Goal: Task Accomplishment & Management: Use online tool/utility

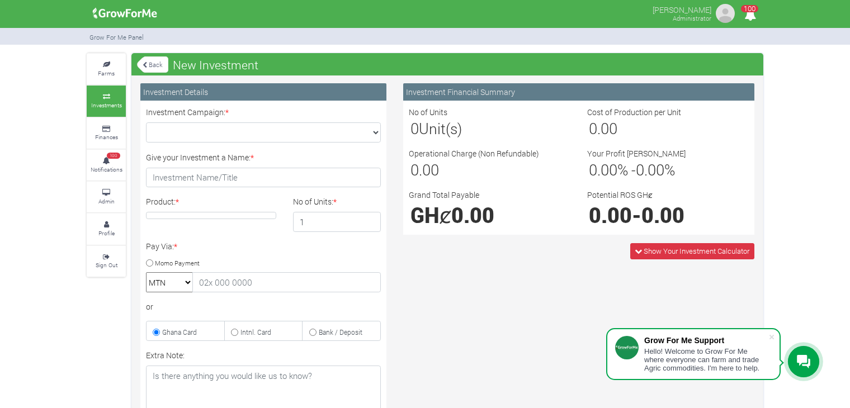
click at [150, 61] on link "Back" at bounding box center [152, 64] width 31 height 18
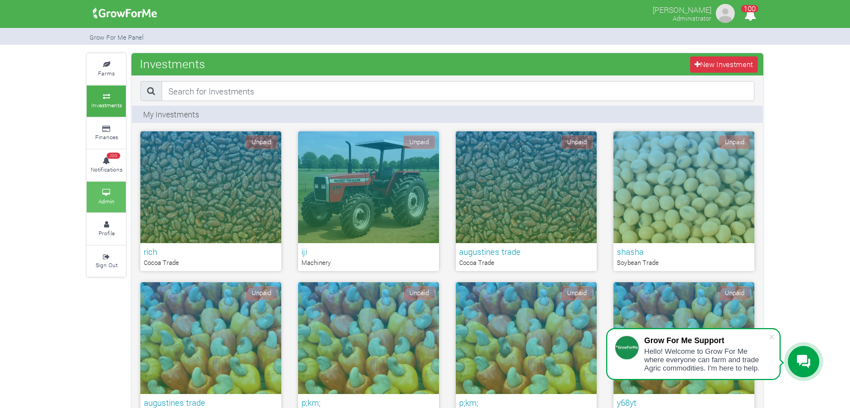
click at [117, 193] on icon at bounding box center [107, 193] width 34 height 6
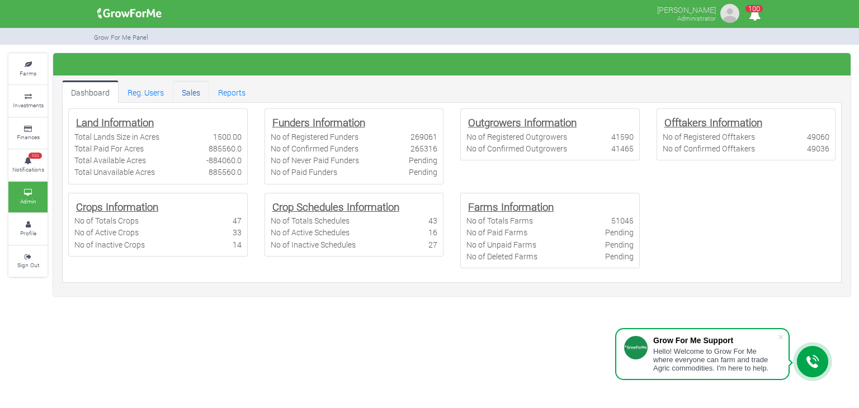
click at [177, 92] on link "Sales" at bounding box center [191, 92] width 36 height 22
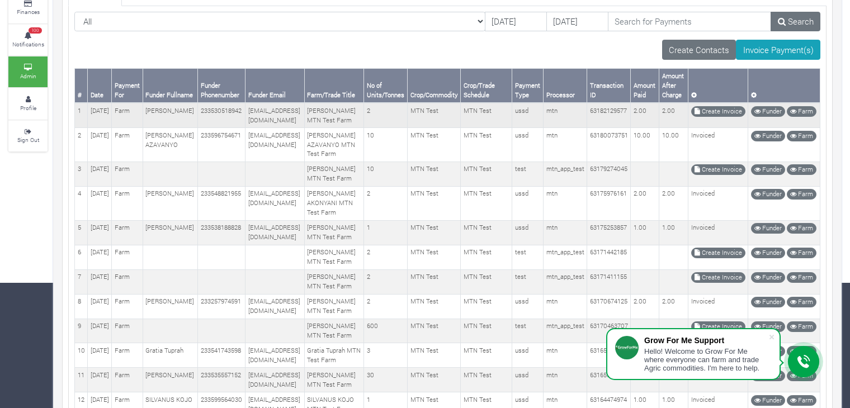
scroll to position [129, 0]
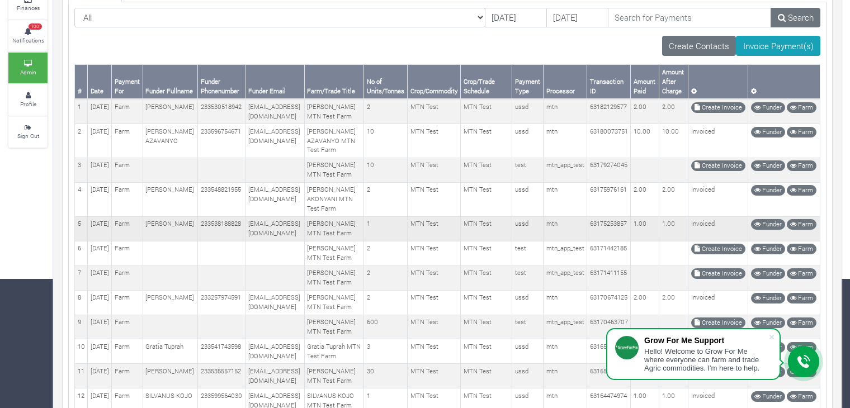
click at [298, 241] on td "233538188828@growforme.com" at bounding box center [275, 228] width 59 height 25
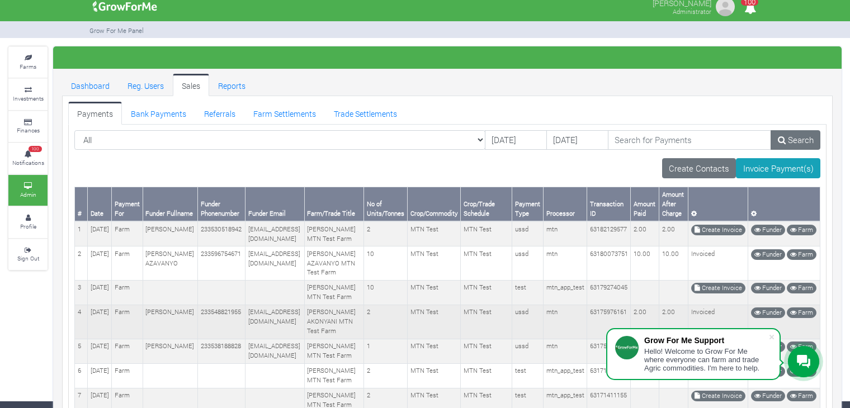
scroll to position [0, 0]
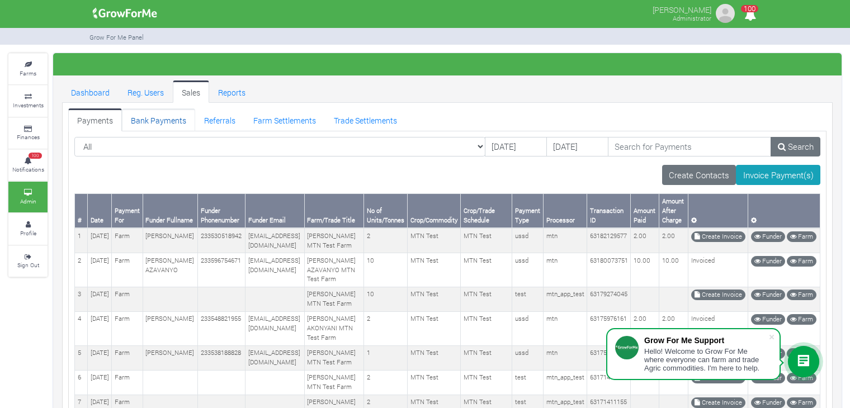
click at [169, 120] on link "Bank Payments" at bounding box center [158, 120] width 73 height 22
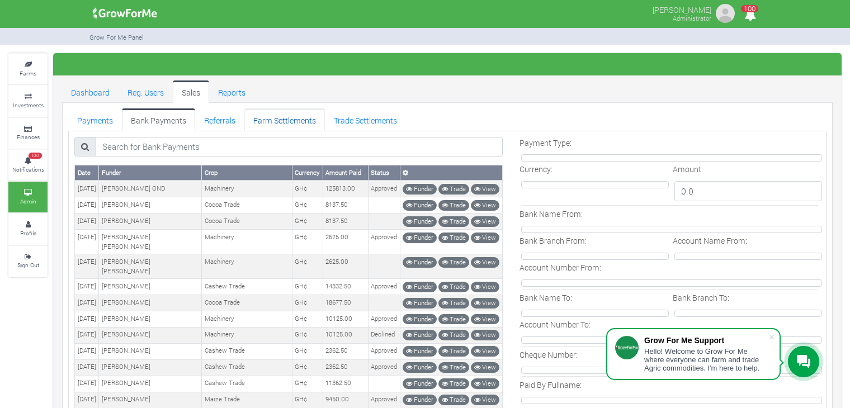
click at [269, 119] on link "Farm Settlements" at bounding box center [284, 120] width 81 height 22
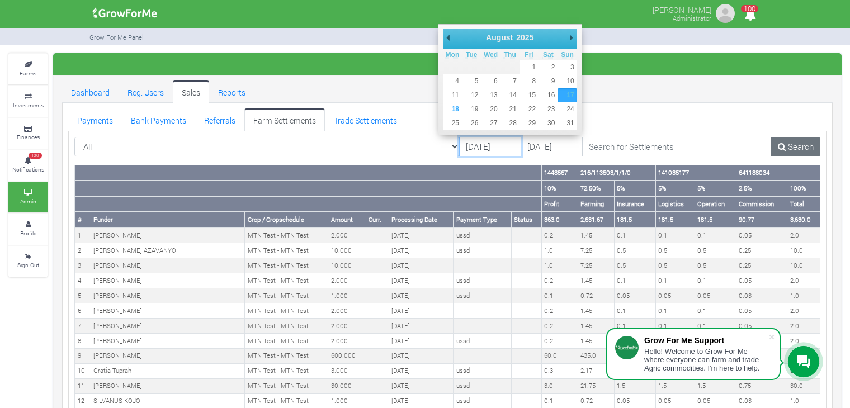
click at [459, 144] on input "[DATE]" at bounding box center [490, 147] width 62 height 20
type input "[DATE]"
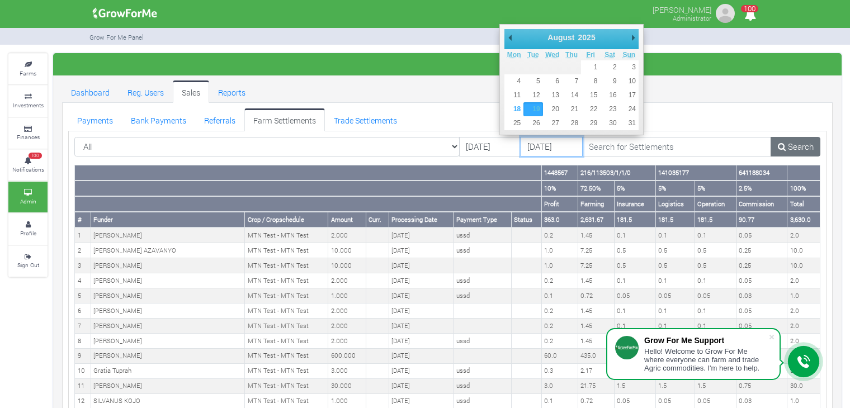
click at [521, 145] on input "[DATE]" at bounding box center [552, 147] width 62 height 20
type input "[DATE]"
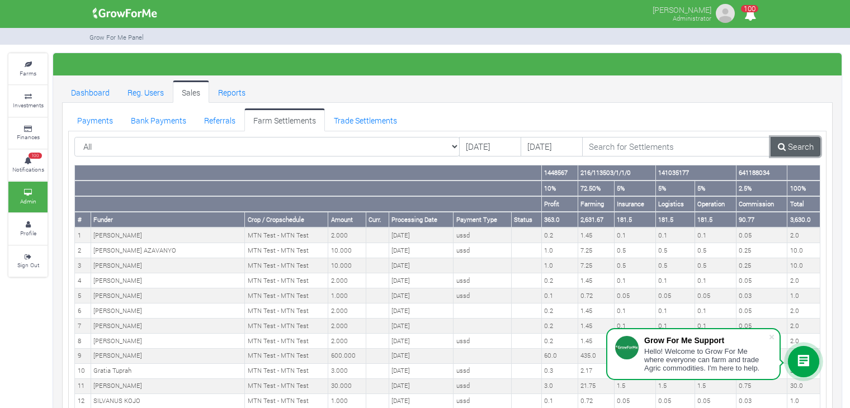
click at [797, 149] on link "Search" at bounding box center [796, 147] width 50 height 20
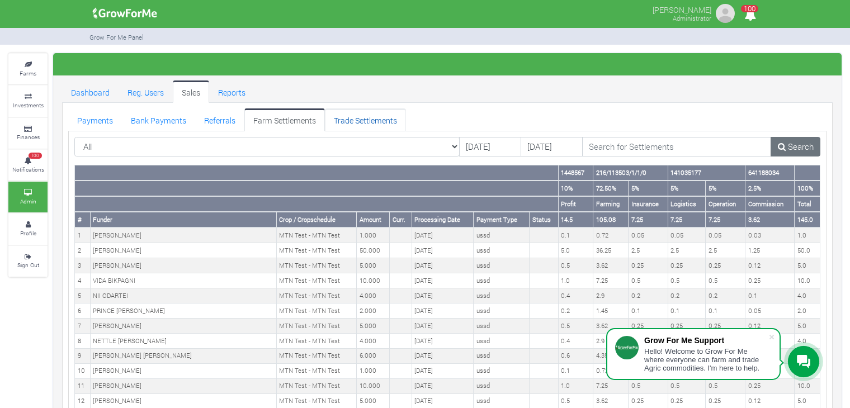
click at [367, 116] on link "Trade Settlements" at bounding box center [365, 120] width 81 height 22
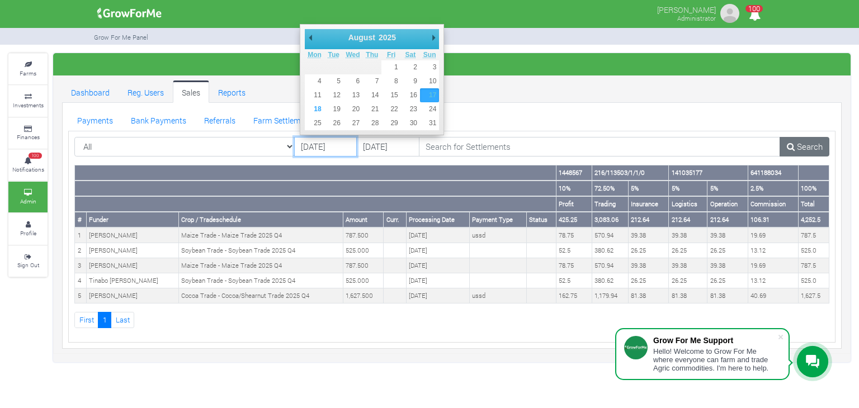
click at [332, 145] on input "17/08/2025" at bounding box center [325, 147] width 63 height 20
type input "11/08/2025"
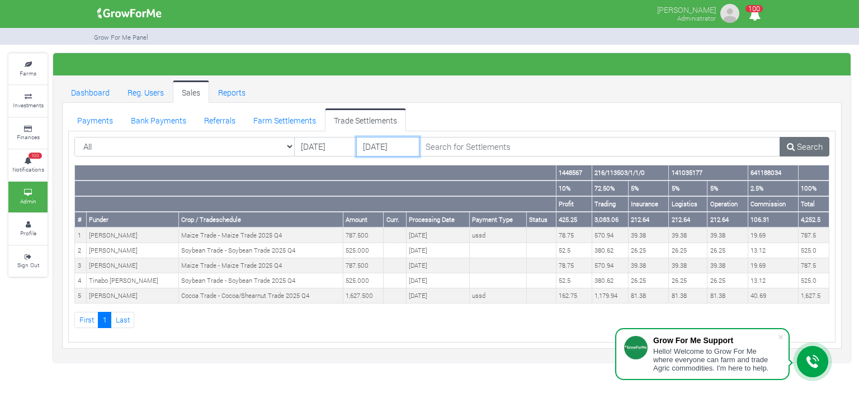
click at [398, 147] on input "19/08/2025" at bounding box center [387, 147] width 63 height 20
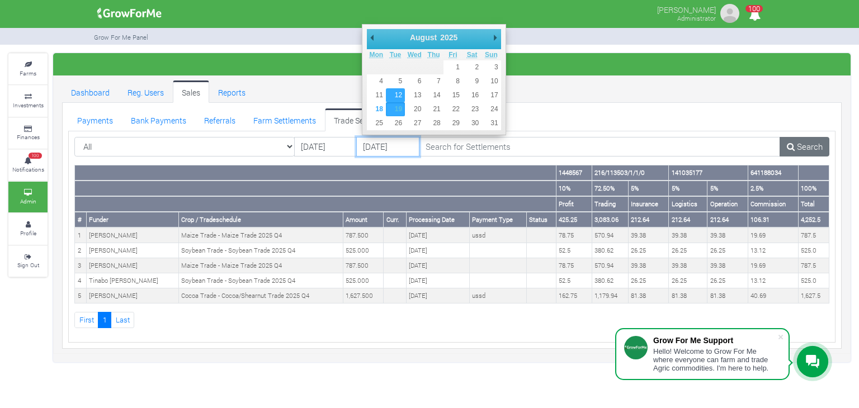
type input "[DATE]"
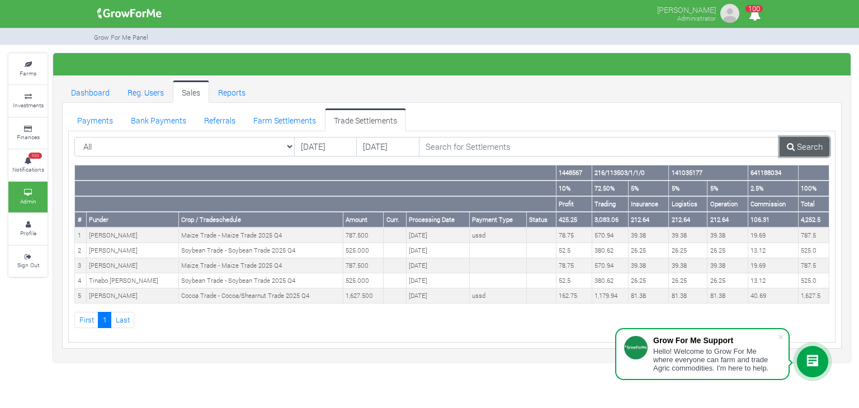
click at [805, 142] on link "Search" at bounding box center [805, 147] width 50 height 20
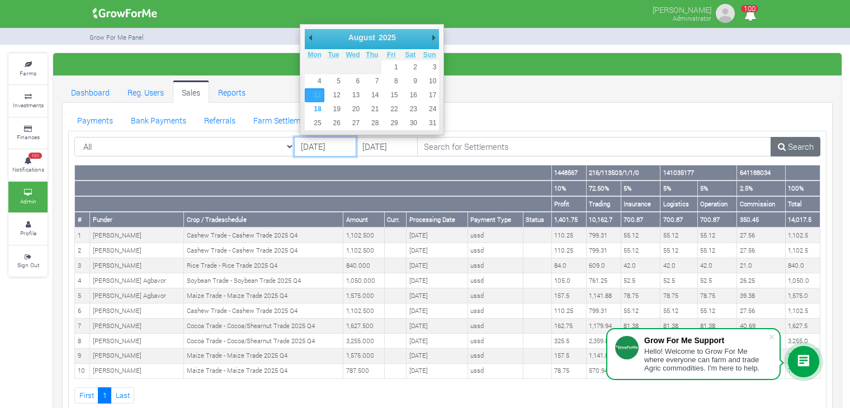
click at [332, 148] on input "[DATE]" at bounding box center [325, 147] width 62 height 20
type input "[DATE]"
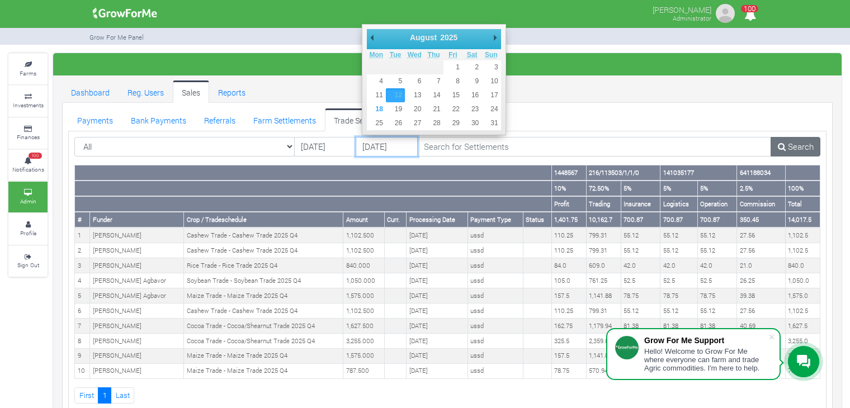
click at [379, 148] on input "[DATE]" at bounding box center [387, 147] width 62 height 20
type input "13/08/2025"
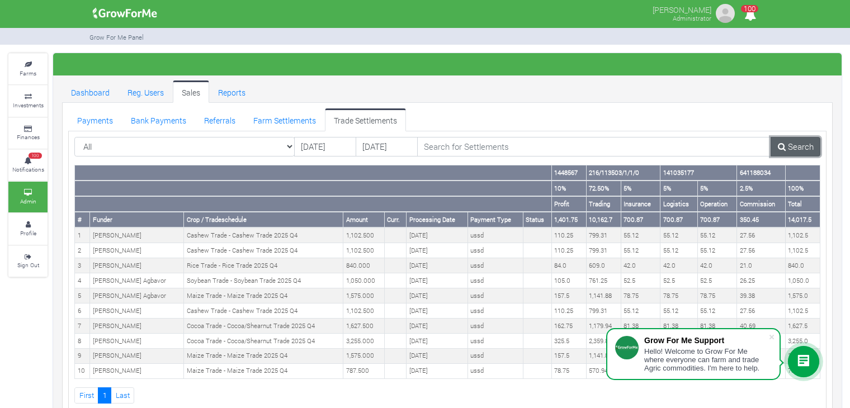
click at [784, 144] on icon at bounding box center [782, 147] width 8 height 8
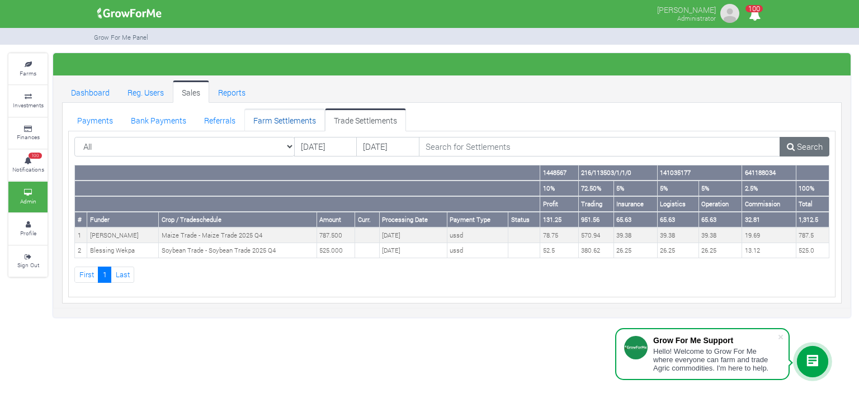
click at [262, 116] on link "Farm Settlements" at bounding box center [284, 120] width 81 height 22
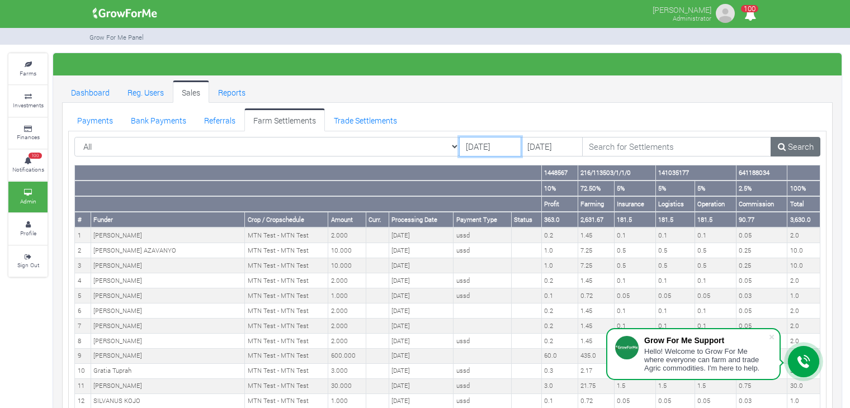
click at [470, 146] on input "[DATE]" at bounding box center [490, 147] width 62 height 20
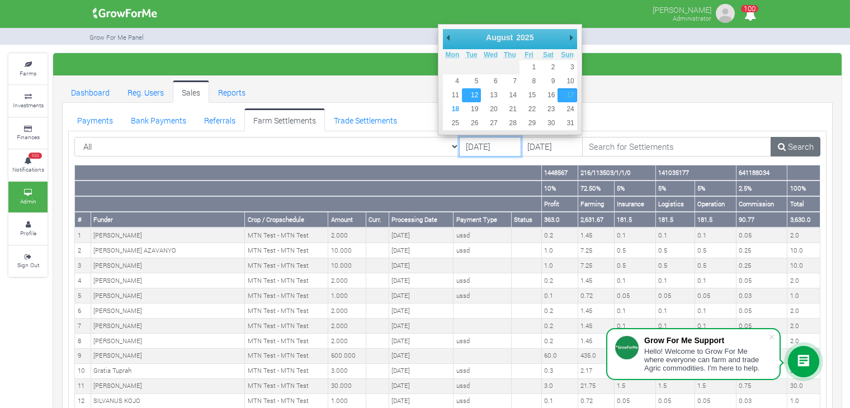
type input "[DATE]"
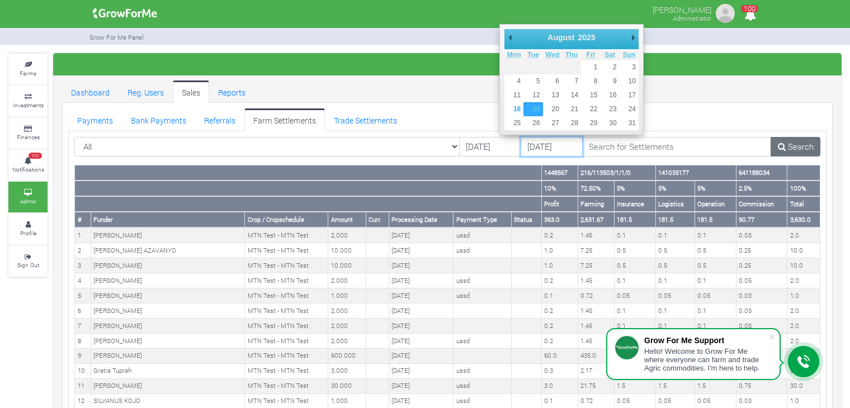
click at [521, 147] on input "[DATE]" at bounding box center [552, 147] width 62 height 20
type input "[DATE]"
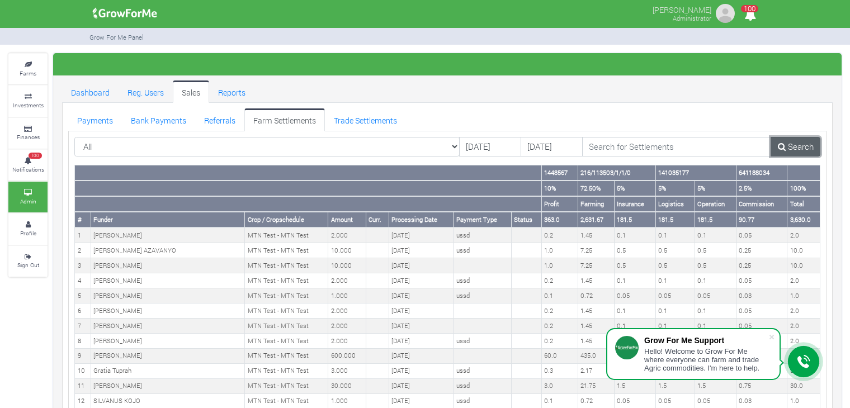
click at [798, 148] on link "Search" at bounding box center [796, 147] width 50 height 20
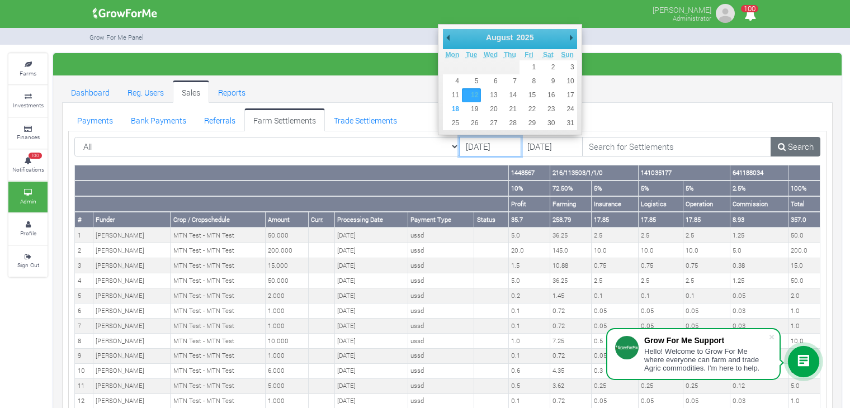
click at [466, 146] on input "[DATE]" at bounding box center [490, 147] width 62 height 20
type input "[DATE]"
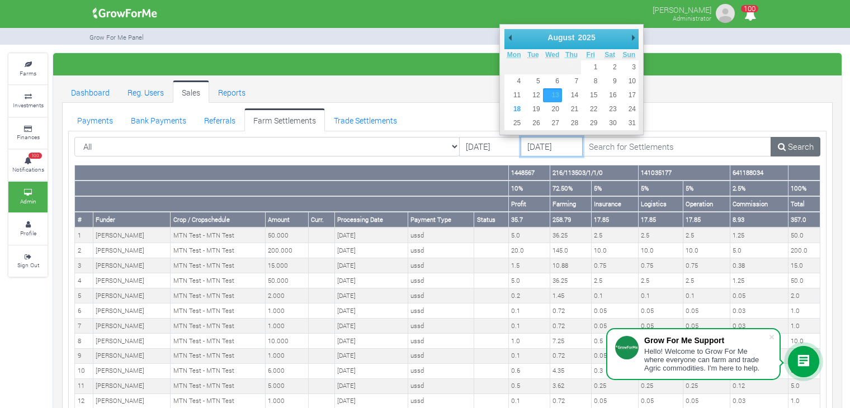
click at [521, 143] on input "[DATE]" at bounding box center [552, 147] width 62 height 20
type input "[DATE]"
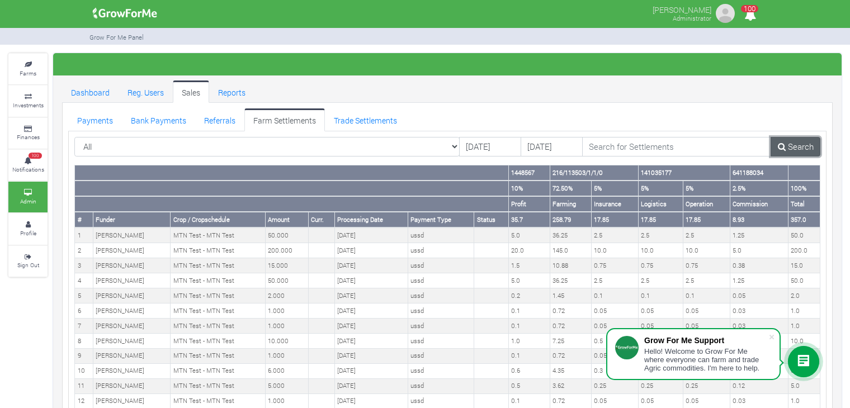
click at [789, 142] on link "Search" at bounding box center [796, 147] width 50 height 20
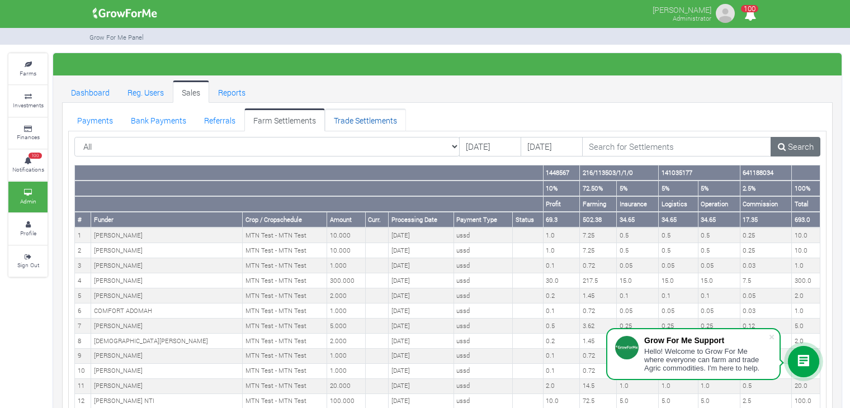
click at [348, 119] on link "Trade Settlements" at bounding box center [365, 120] width 81 height 22
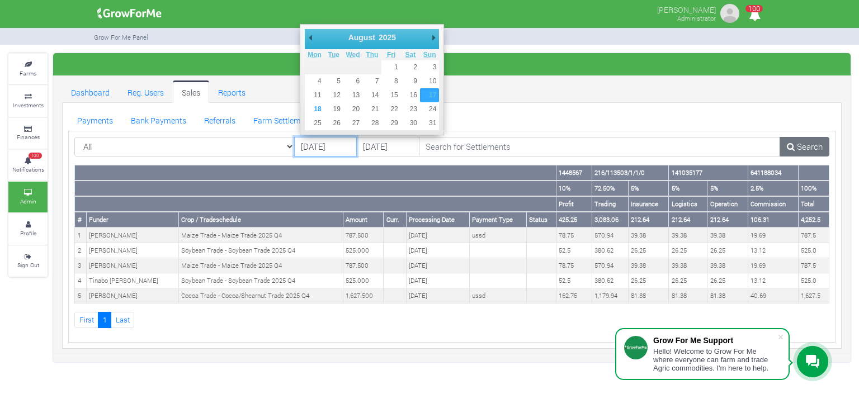
click at [342, 144] on input "[DATE]" at bounding box center [325, 147] width 63 height 20
type input "13/08/2025"
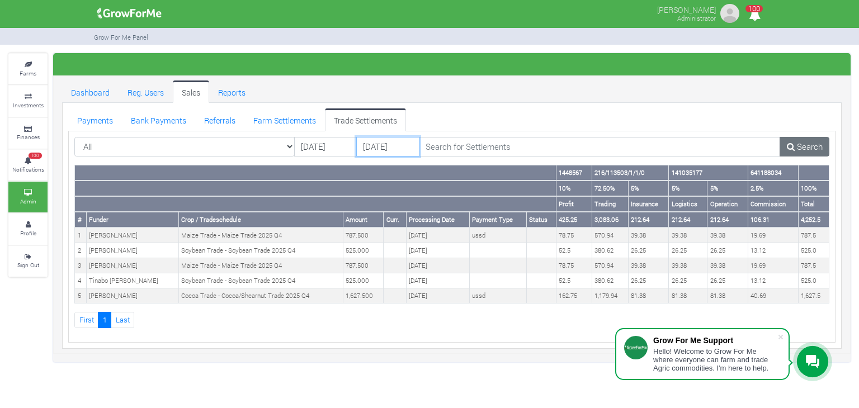
click at [374, 148] on input "19/08/2025" at bounding box center [387, 147] width 63 height 20
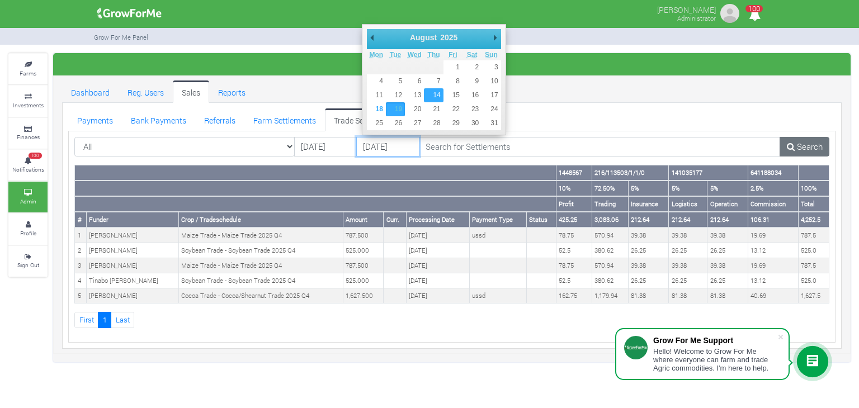
type input "[DATE]"
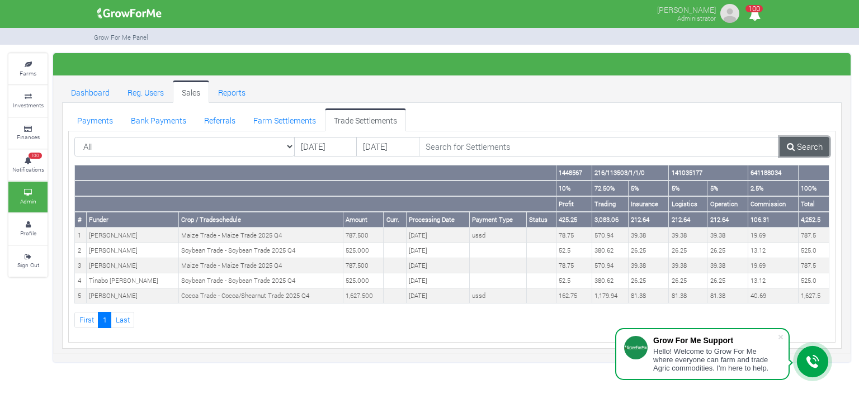
click at [799, 148] on link "Search" at bounding box center [805, 147] width 50 height 20
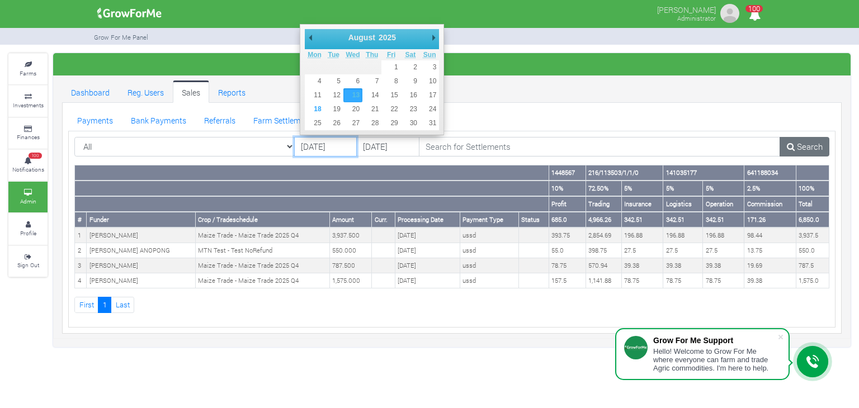
click at [331, 148] on input "[DATE]" at bounding box center [325, 147] width 63 height 20
type input "[DATE]"
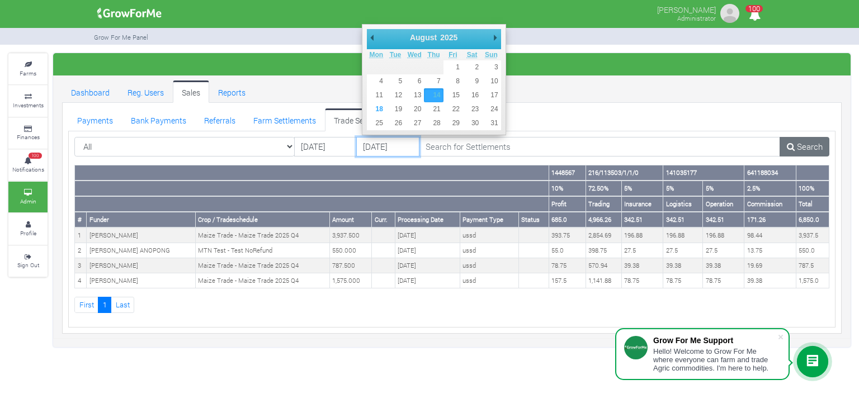
click at [397, 149] on input "[DATE]" at bounding box center [387, 147] width 63 height 20
type input "[DATE]"
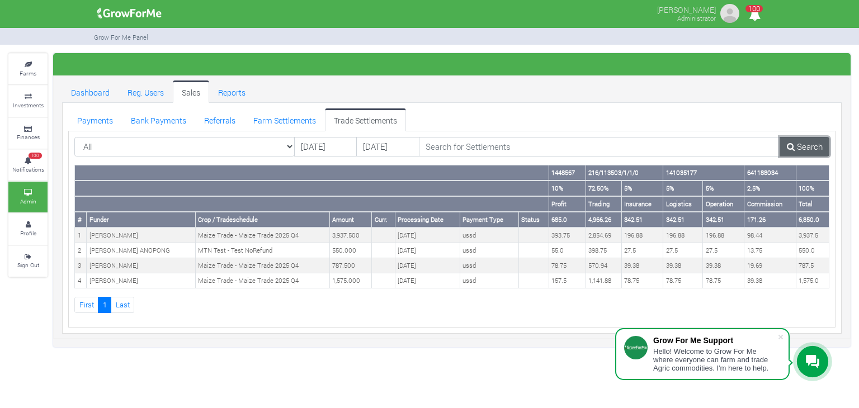
click at [810, 139] on link "Search" at bounding box center [805, 147] width 50 height 20
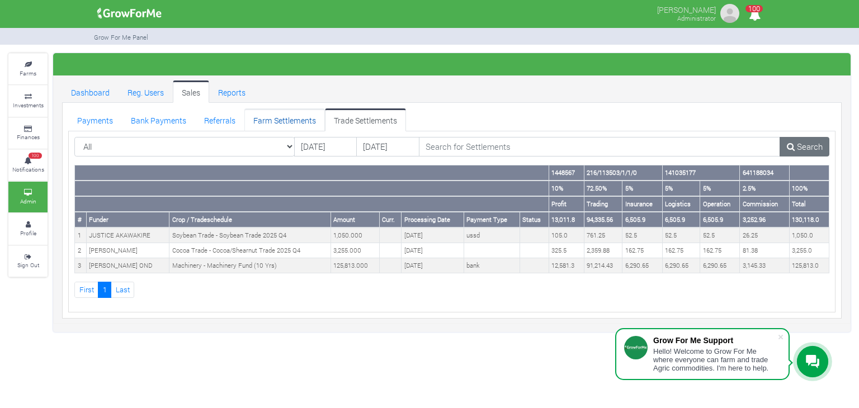
click at [277, 120] on link "Farm Settlements" at bounding box center [284, 120] width 81 height 22
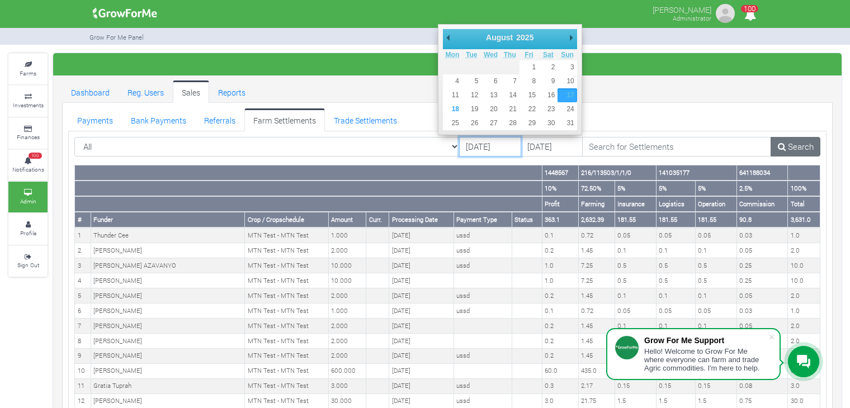
click at [465, 146] on input "17/08/2025" at bounding box center [490, 147] width 62 height 20
type input "14/08/2025"
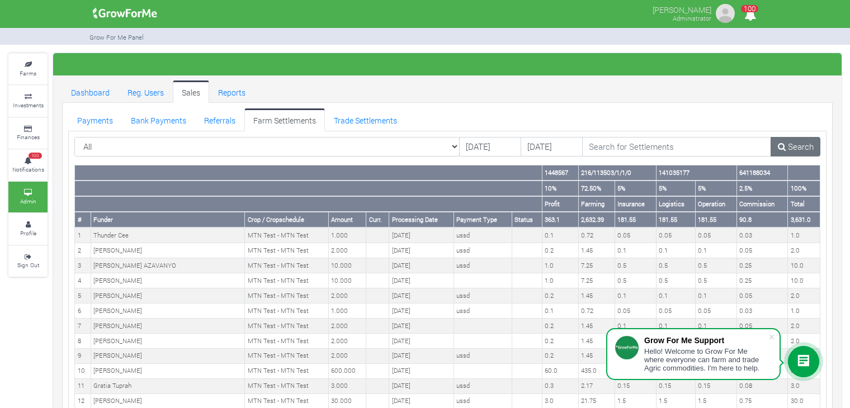
drag, startPoint x: 512, startPoint y: 95, endPoint x: 512, endPoint y: 144, distance: 49.8
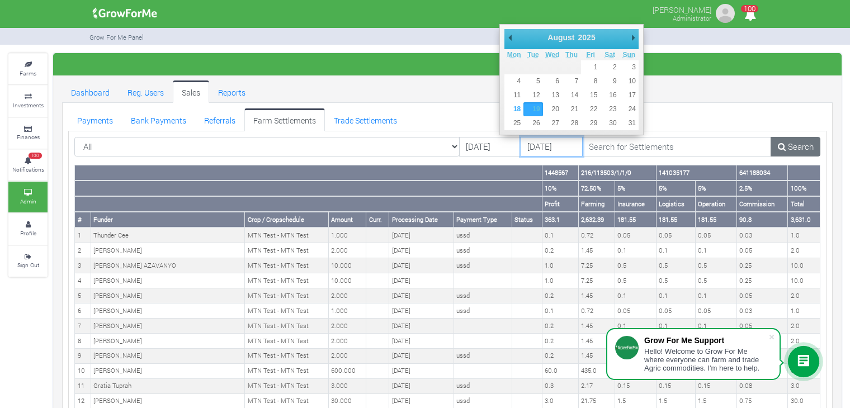
click at [521, 144] on input "[DATE]" at bounding box center [552, 147] width 62 height 20
type input "15/08/2025"
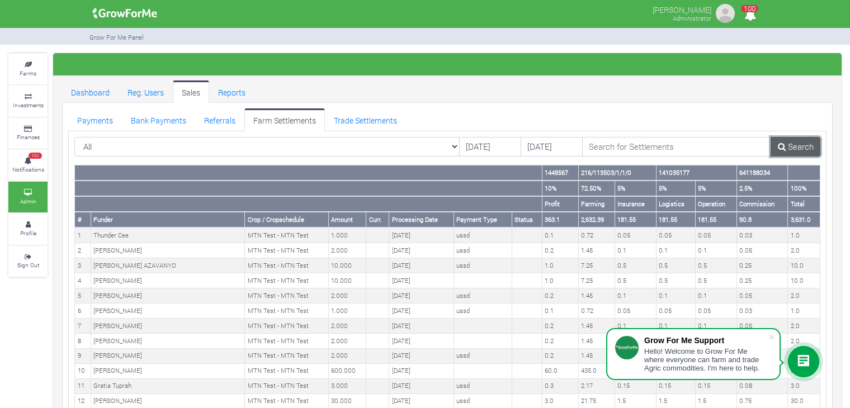
click at [802, 144] on link "Search" at bounding box center [796, 147] width 50 height 20
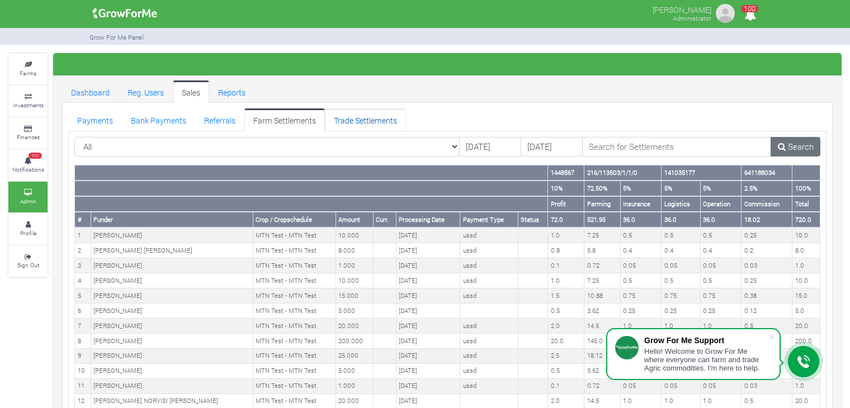
click at [337, 117] on link "Trade Settlements" at bounding box center [365, 120] width 81 height 22
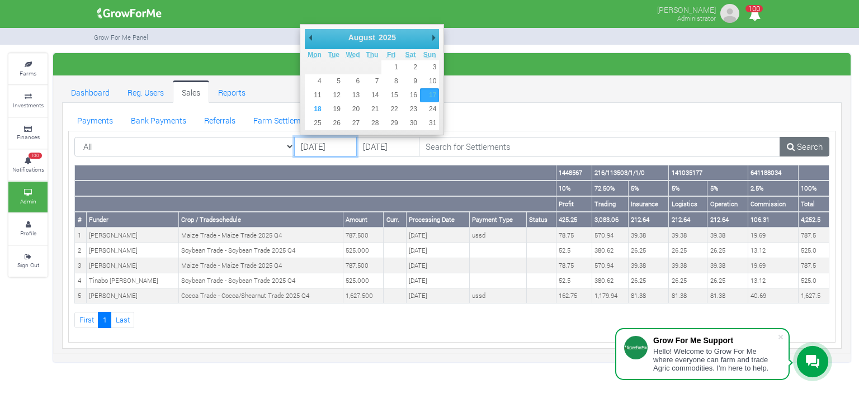
click at [336, 144] on input "[DATE]" at bounding box center [325, 147] width 63 height 20
type input "[DATE]"
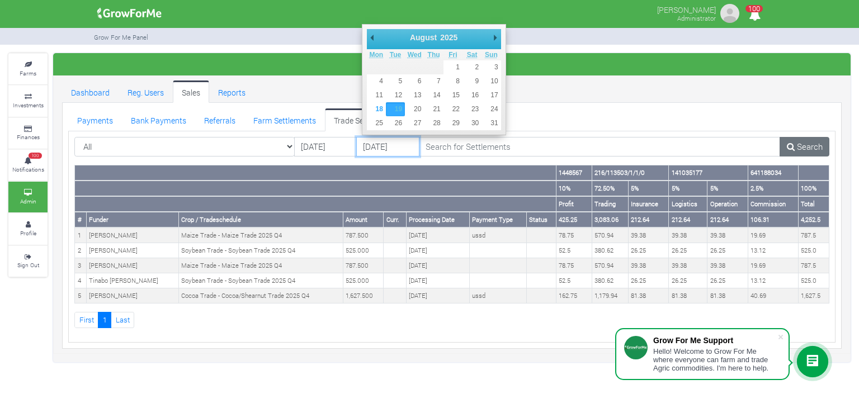
click at [396, 151] on input "[DATE]" at bounding box center [387, 147] width 63 height 20
type input "[DATE]"
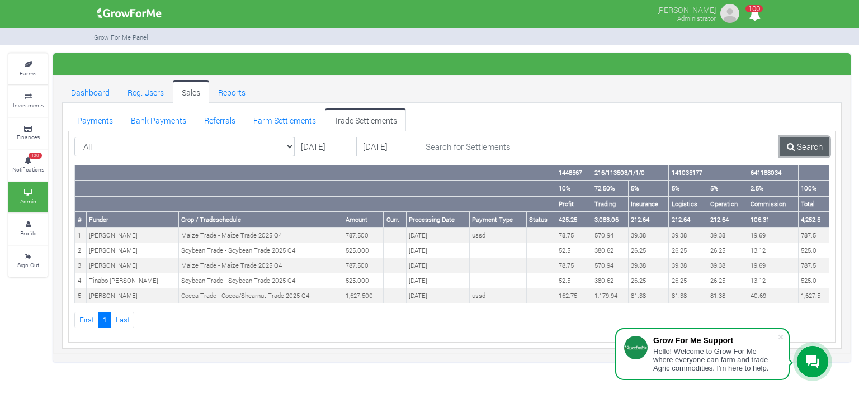
click at [800, 148] on link "Search" at bounding box center [805, 147] width 50 height 20
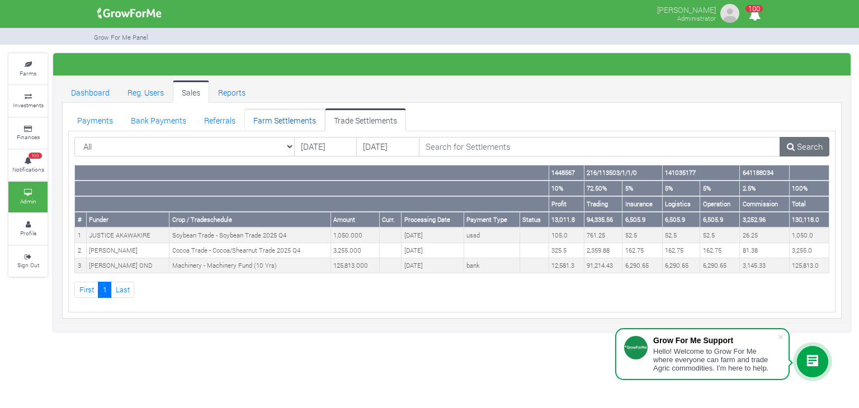
click at [302, 117] on link "Farm Settlements" at bounding box center [284, 120] width 81 height 22
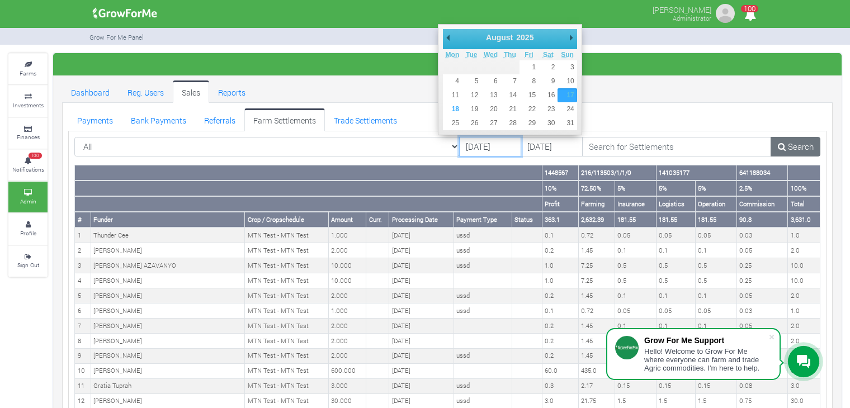
click at [469, 150] on input "[DATE]" at bounding box center [490, 147] width 62 height 20
type input "[DATE]"
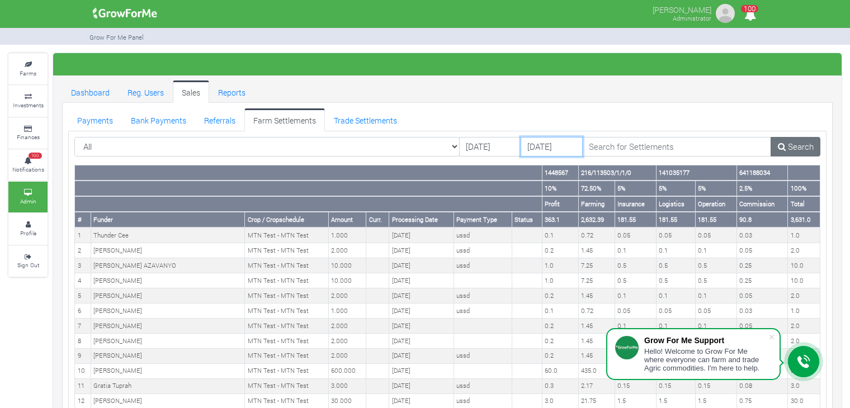
click at [521, 147] on input "[DATE]" at bounding box center [552, 147] width 62 height 20
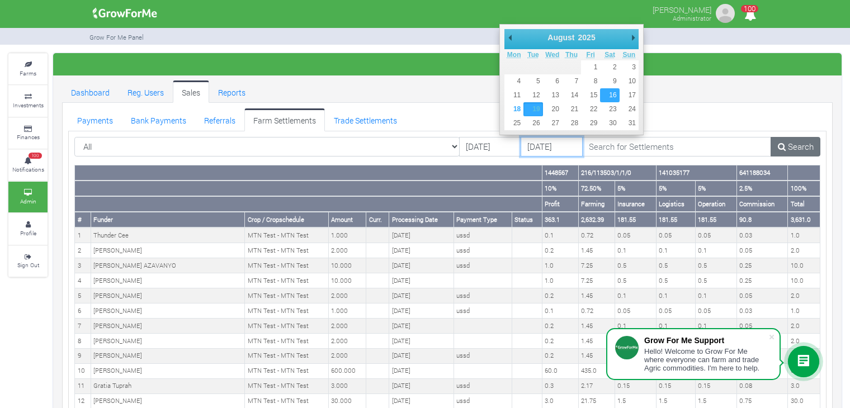
type input "[DATE]"
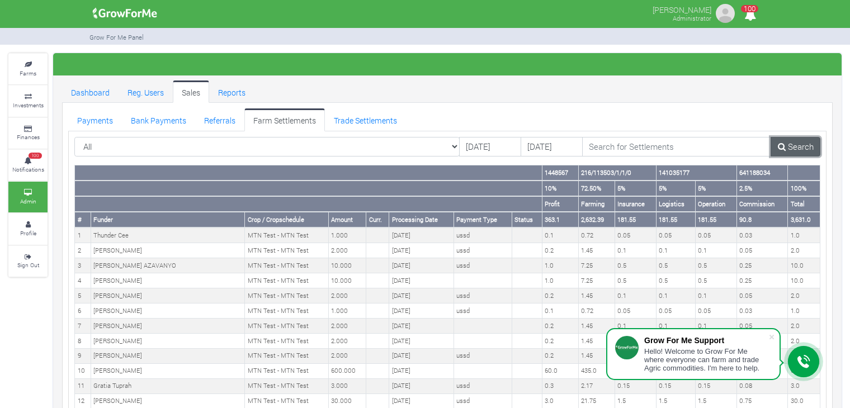
click at [777, 139] on link "Search" at bounding box center [796, 147] width 50 height 20
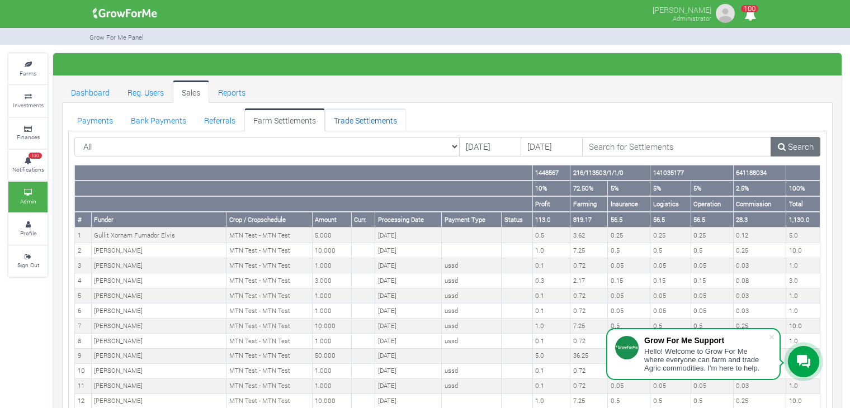
click at [358, 118] on link "Trade Settlements" at bounding box center [365, 120] width 81 height 22
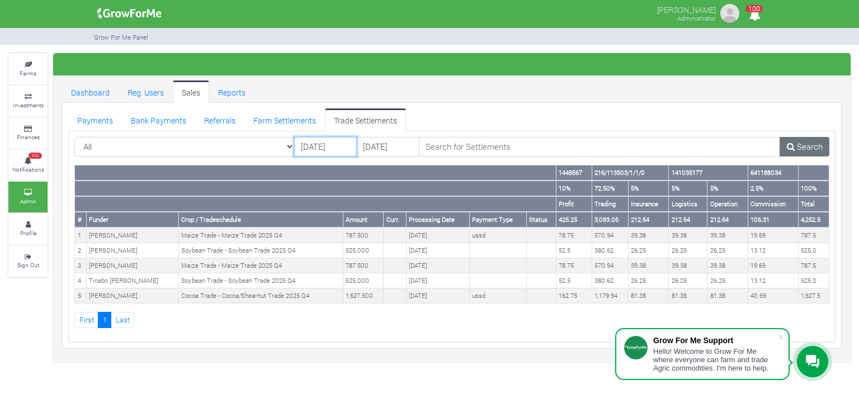
click at [341, 144] on input "[DATE]" at bounding box center [325, 147] width 63 height 20
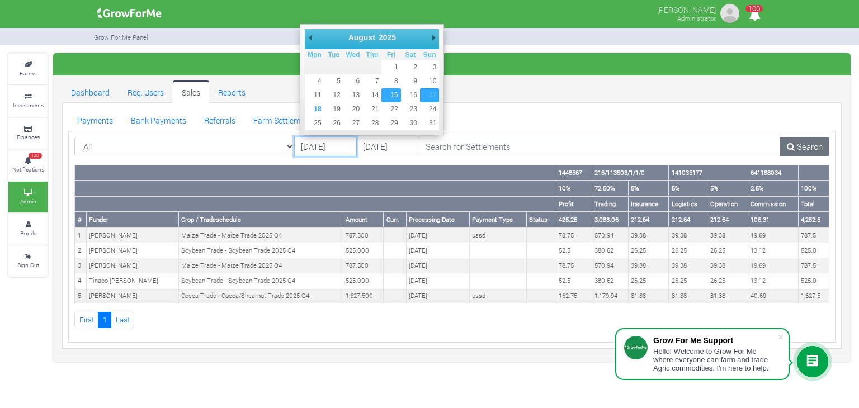
type input "15/08/2025"
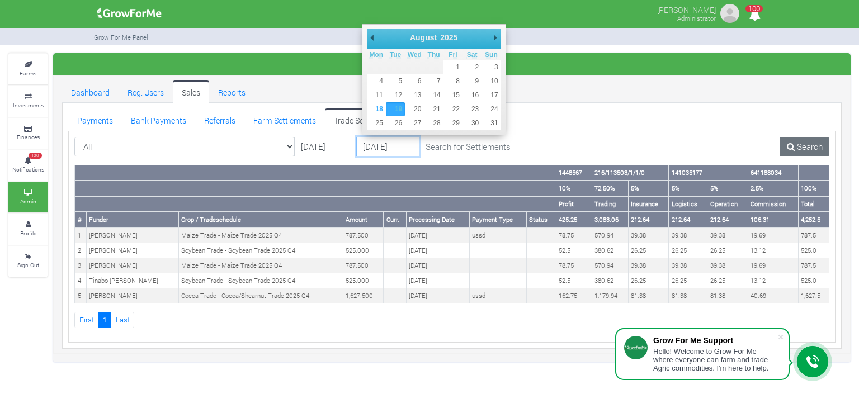
click at [398, 144] on input "19/08/2025" at bounding box center [387, 147] width 63 height 20
type input "16/08/2025"
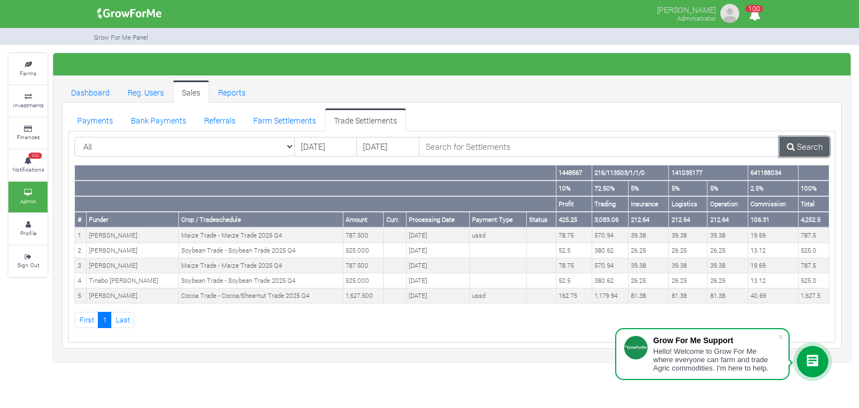
click at [788, 147] on icon at bounding box center [791, 147] width 8 height 8
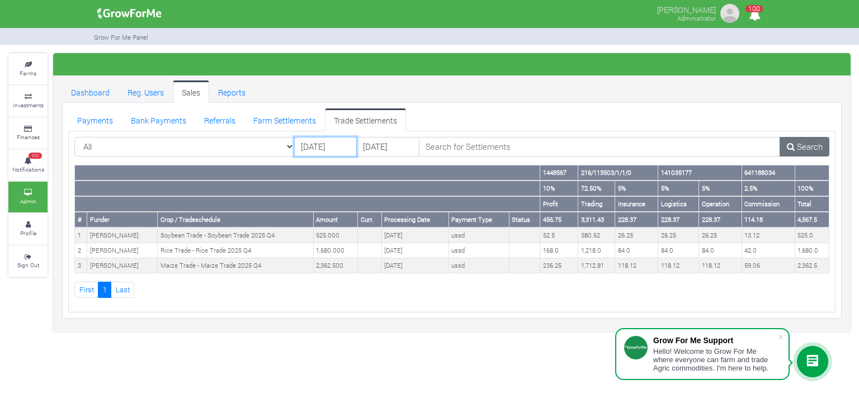
click at [346, 148] on input "15/08/2025" at bounding box center [325, 147] width 63 height 20
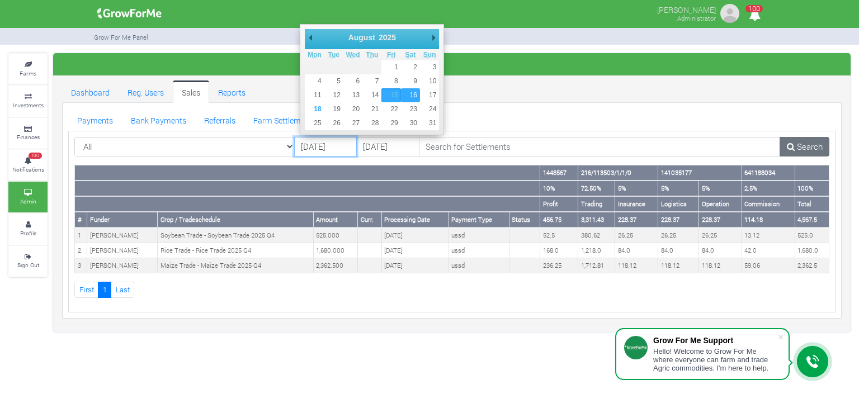
type input "16/08/2025"
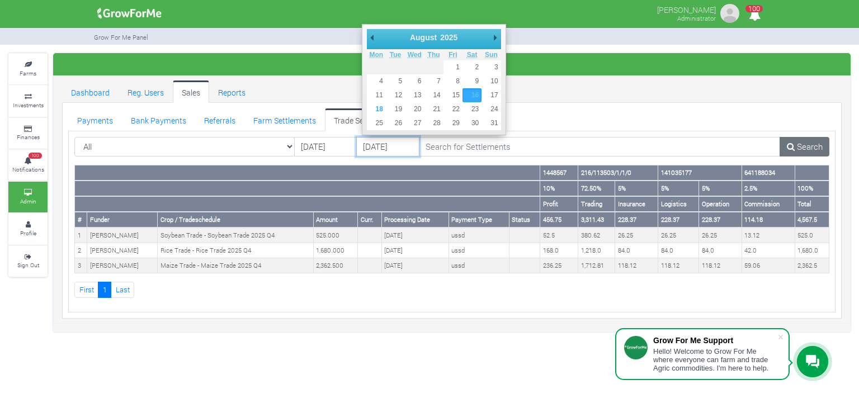
click at [401, 147] on input "16/08/2025" at bounding box center [387, 147] width 63 height 20
type input "[DATE]"
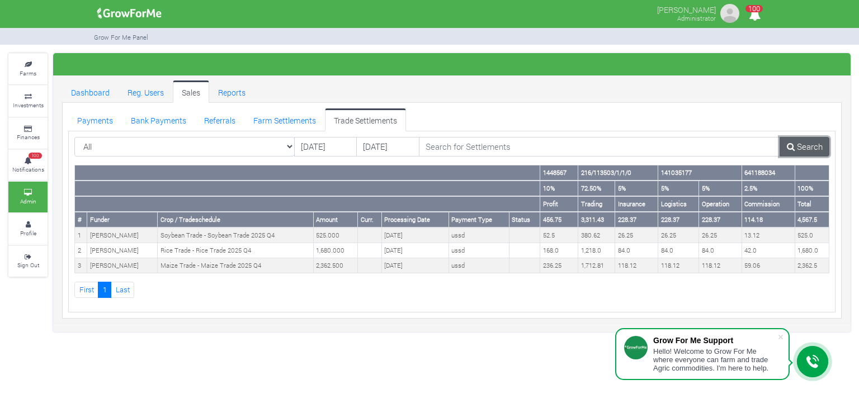
click at [821, 146] on link "Search" at bounding box center [805, 147] width 50 height 20
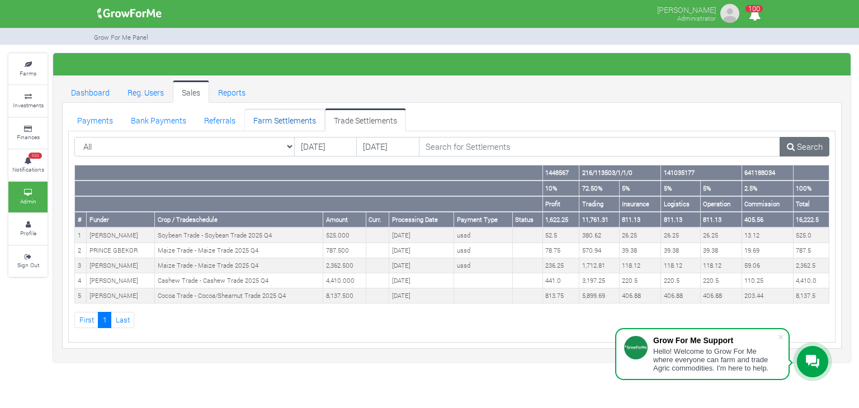
click at [299, 122] on link "Farm Settlements" at bounding box center [284, 120] width 81 height 22
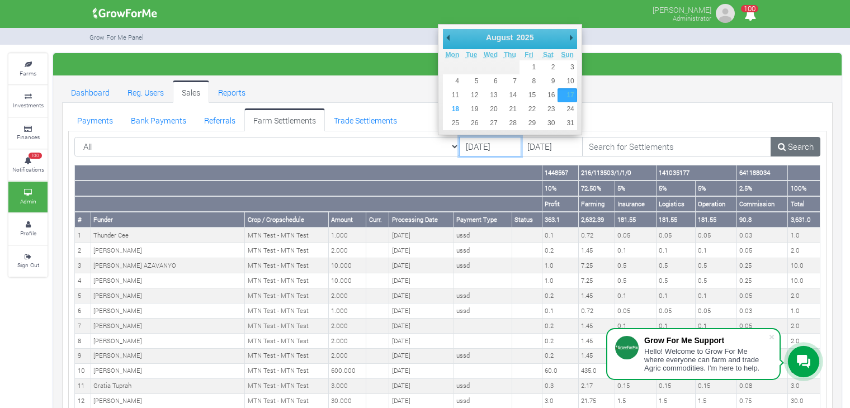
click at [464, 145] on input "[DATE]" at bounding box center [490, 147] width 62 height 20
type input "[DATE]"
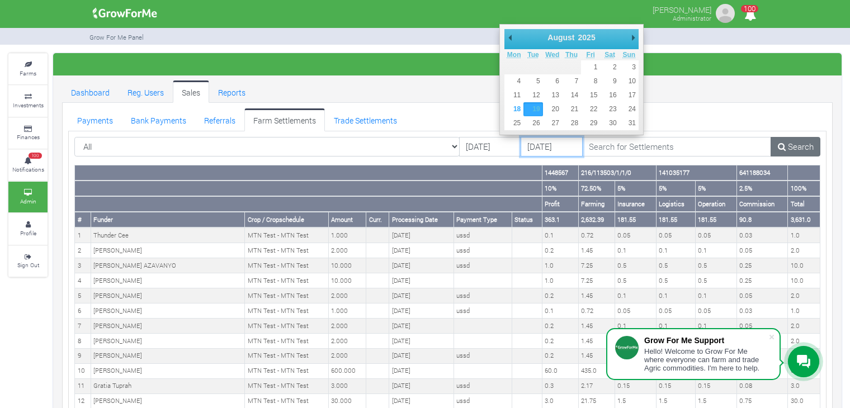
click at [526, 149] on input "[DATE]" at bounding box center [552, 147] width 62 height 20
type input "[DATE]"
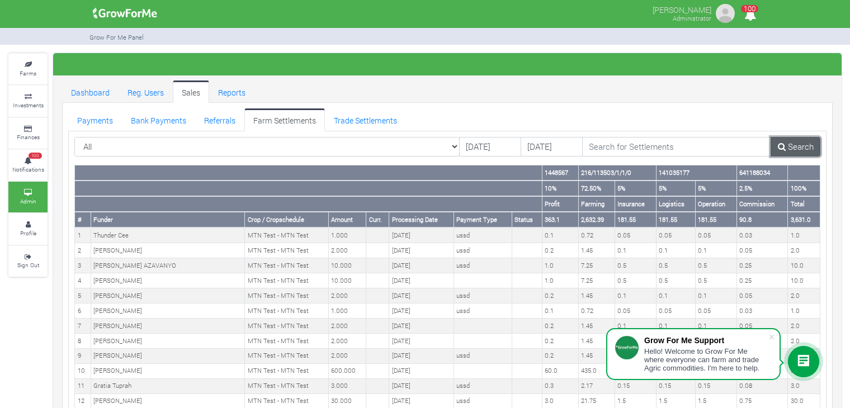
click at [797, 142] on link "Search" at bounding box center [796, 147] width 50 height 20
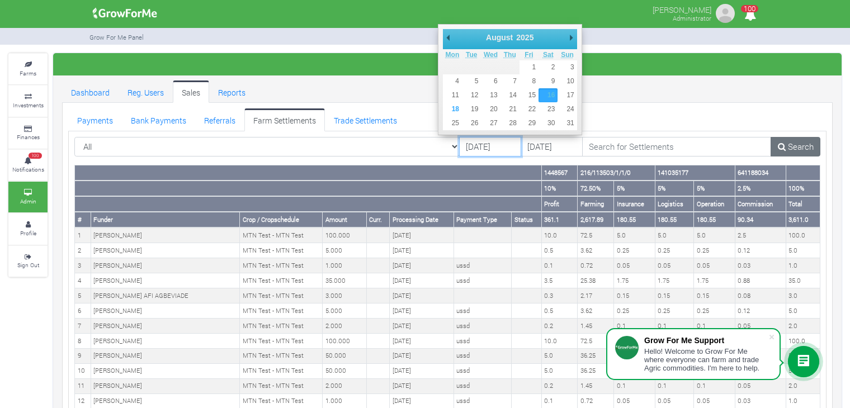
click at [459, 143] on input "16/08/2025" at bounding box center [490, 147] width 62 height 20
type input "[DATE]"
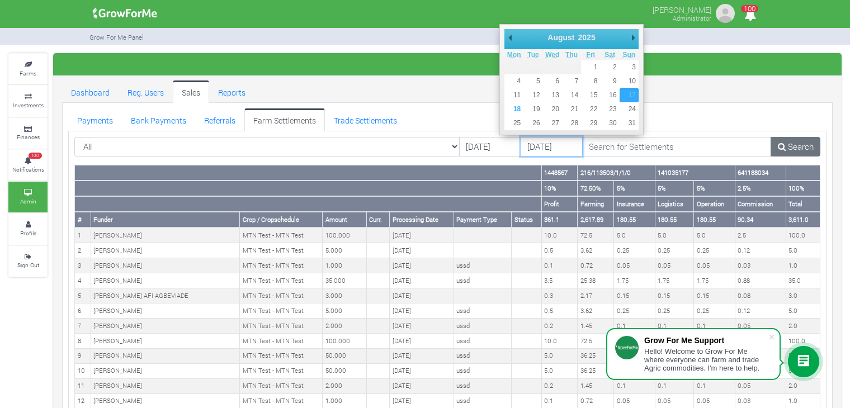
click at [531, 147] on input "[DATE]" at bounding box center [552, 147] width 62 height 20
type input "[DATE]"
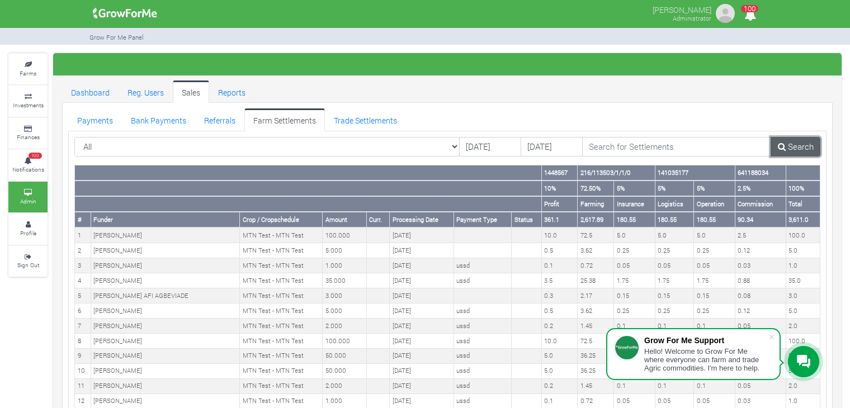
click at [806, 137] on link "Search" at bounding box center [796, 147] width 50 height 20
click at [355, 123] on link "Trade Settlements" at bounding box center [365, 120] width 81 height 22
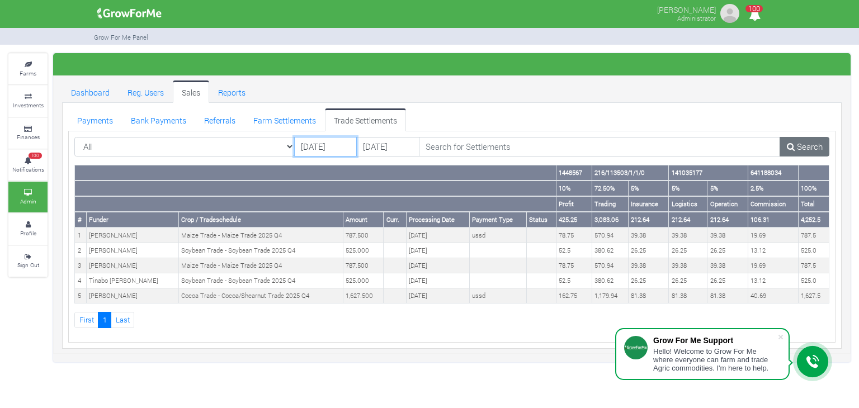
click at [342, 143] on input "[DATE]" at bounding box center [325, 147] width 63 height 20
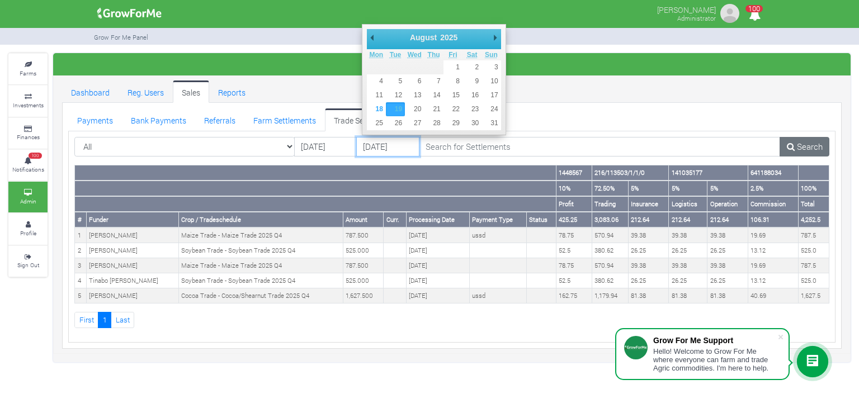
click at [389, 139] on input "[DATE]" at bounding box center [387, 147] width 63 height 20
type input "[DATE]"
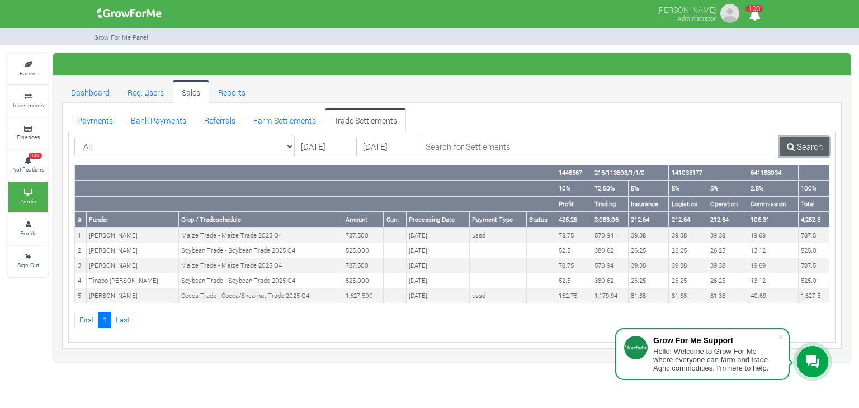
click at [794, 150] on link "Search" at bounding box center [805, 147] width 50 height 20
